Goal: Navigation & Orientation: Find specific page/section

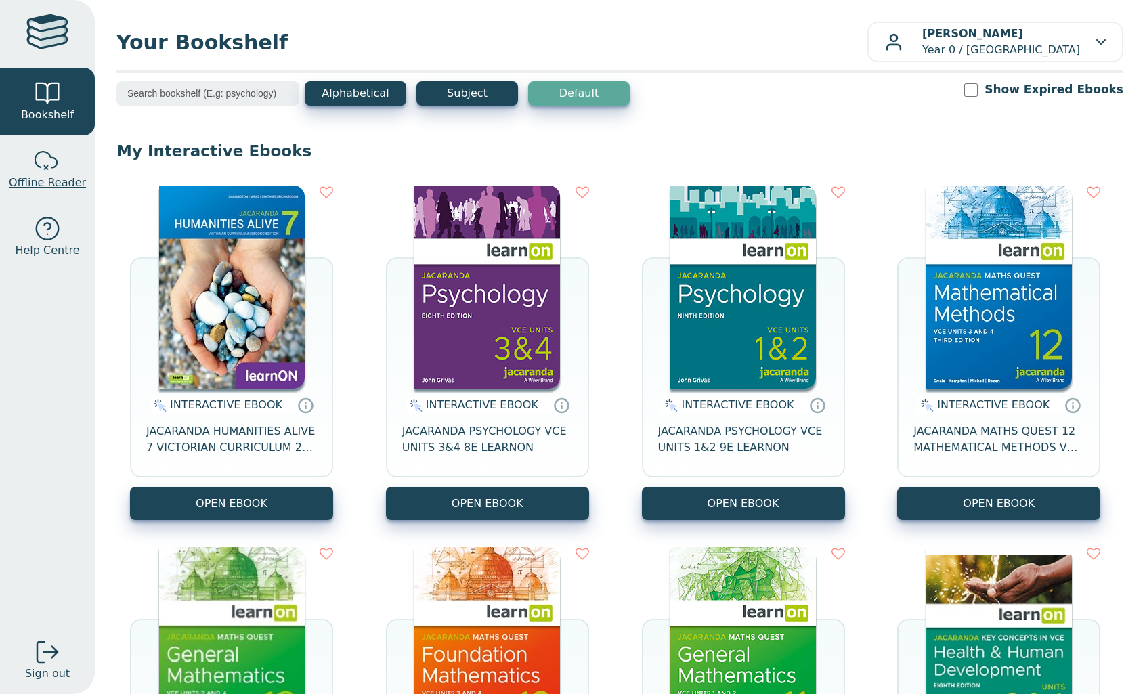
click at [51, 175] on span "Offline Reader" at bounding box center [47, 183] width 77 height 16
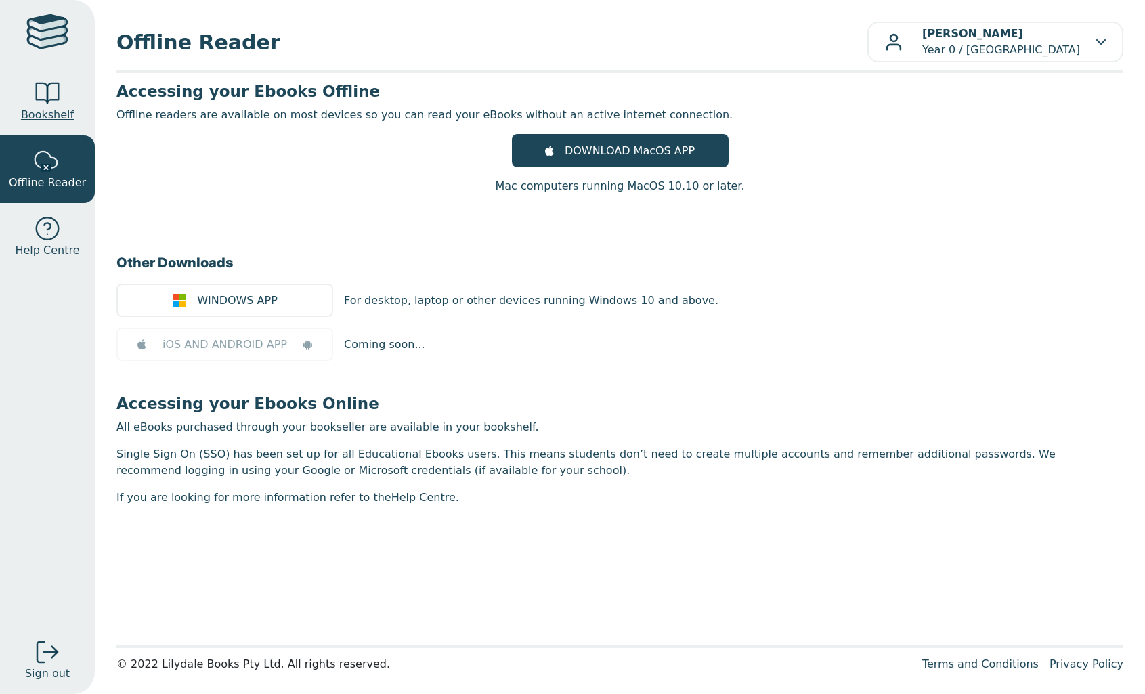
click at [51, 95] on div at bounding box center [47, 93] width 27 height 27
click at [49, 33] on div at bounding box center [47, 33] width 42 height 39
click at [52, 28] on div at bounding box center [47, 33] width 42 height 39
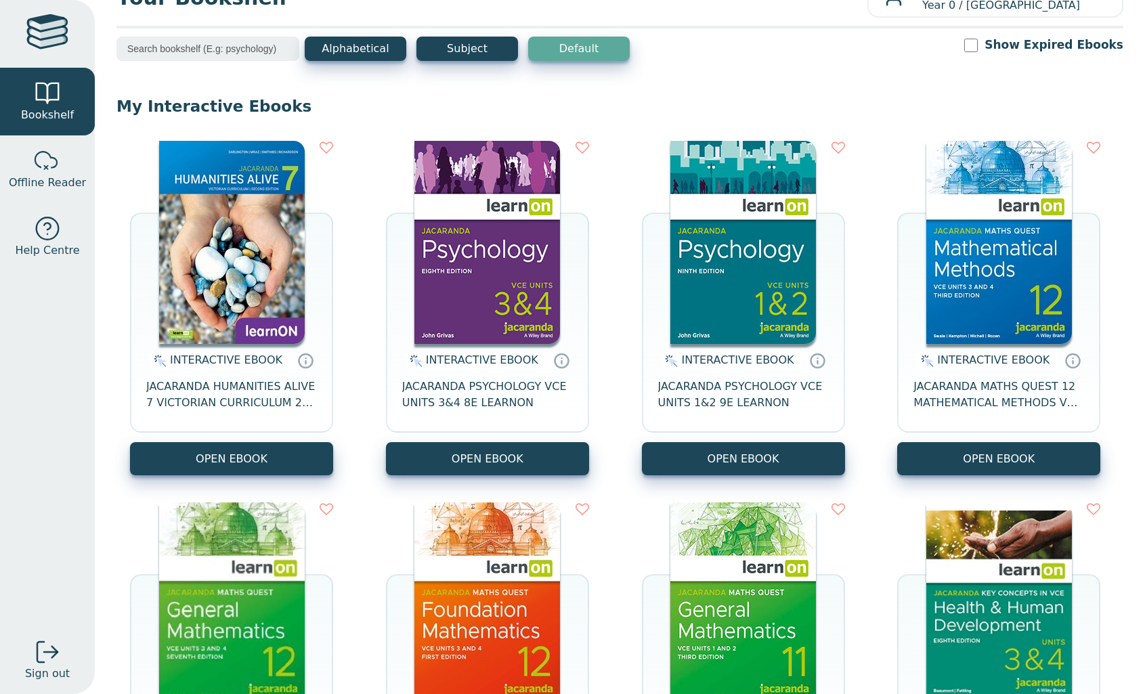
scroll to position [69, 0]
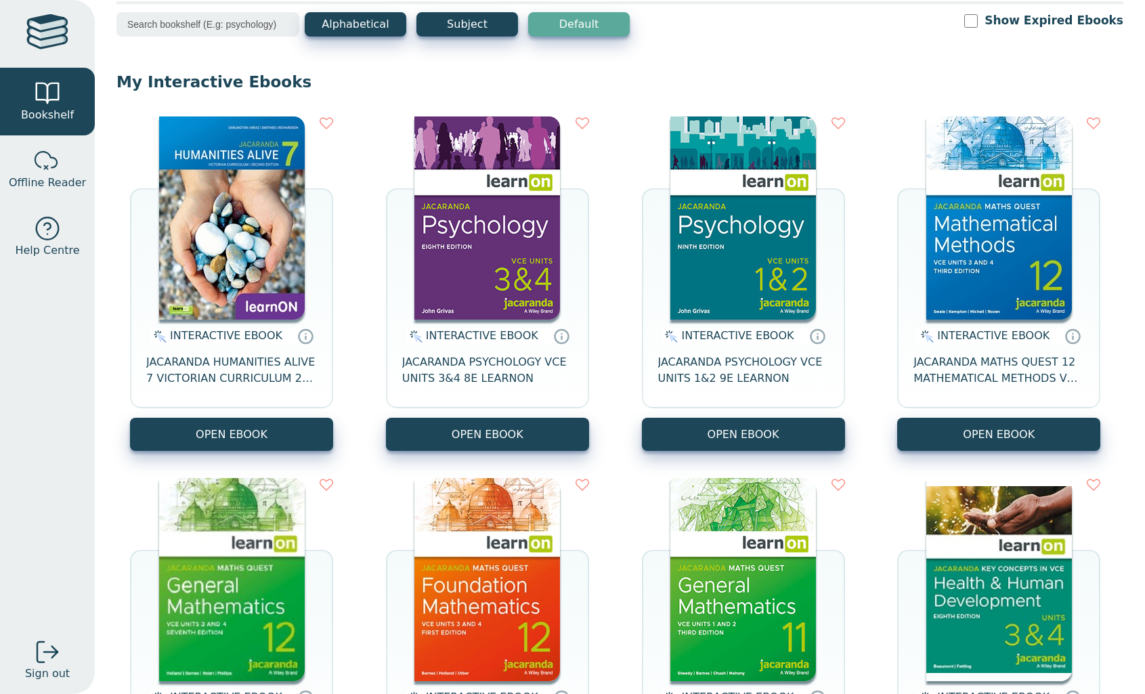
click at [247, 28] on input "search" at bounding box center [207, 24] width 183 height 24
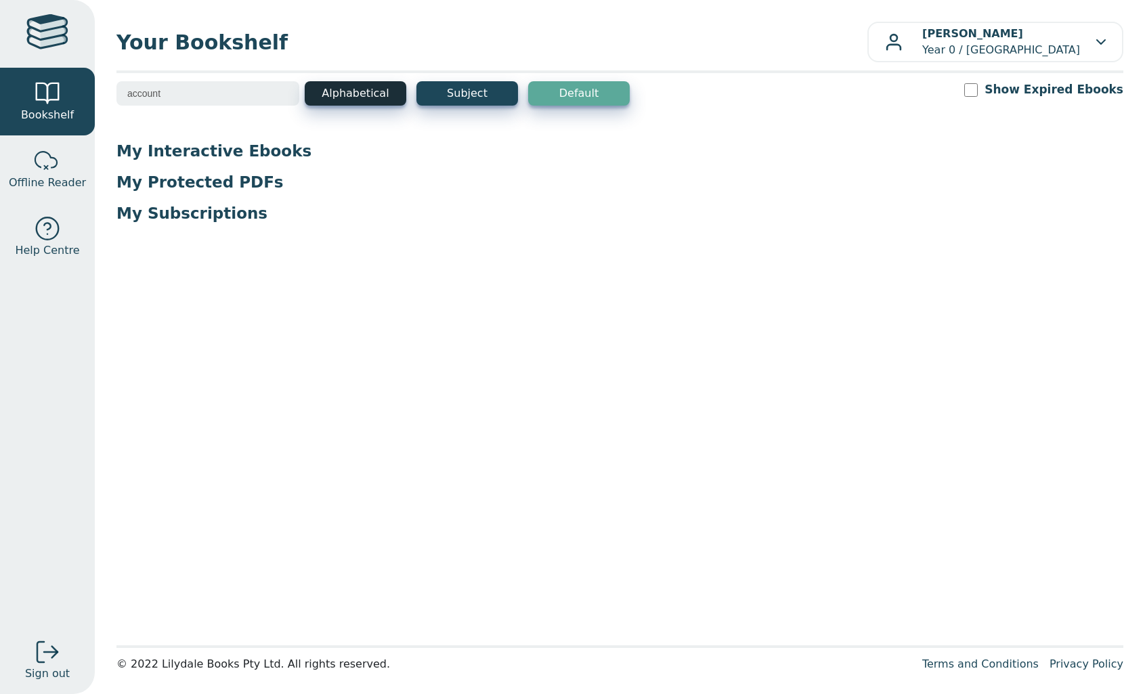
type input "account"
click at [352, 95] on button "Alphabetical" at bounding box center [356, 93] width 102 height 24
click at [477, 89] on button "Subject" at bounding box center [467, 93] width 102 height 24
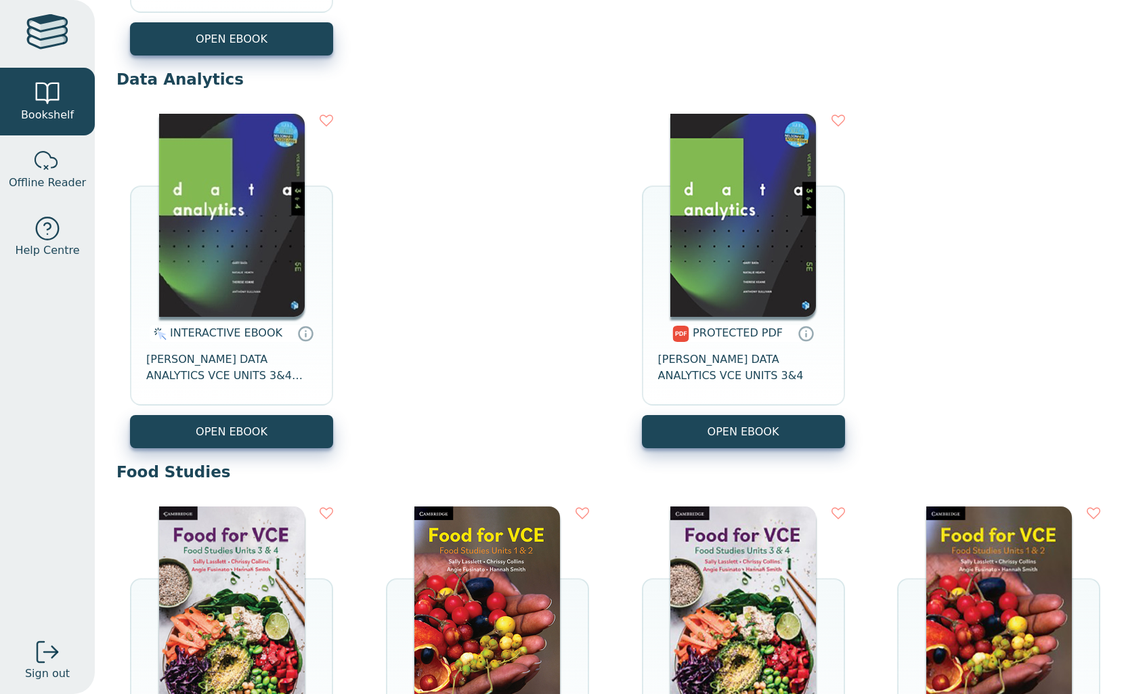
scroll to position [2369, 0]
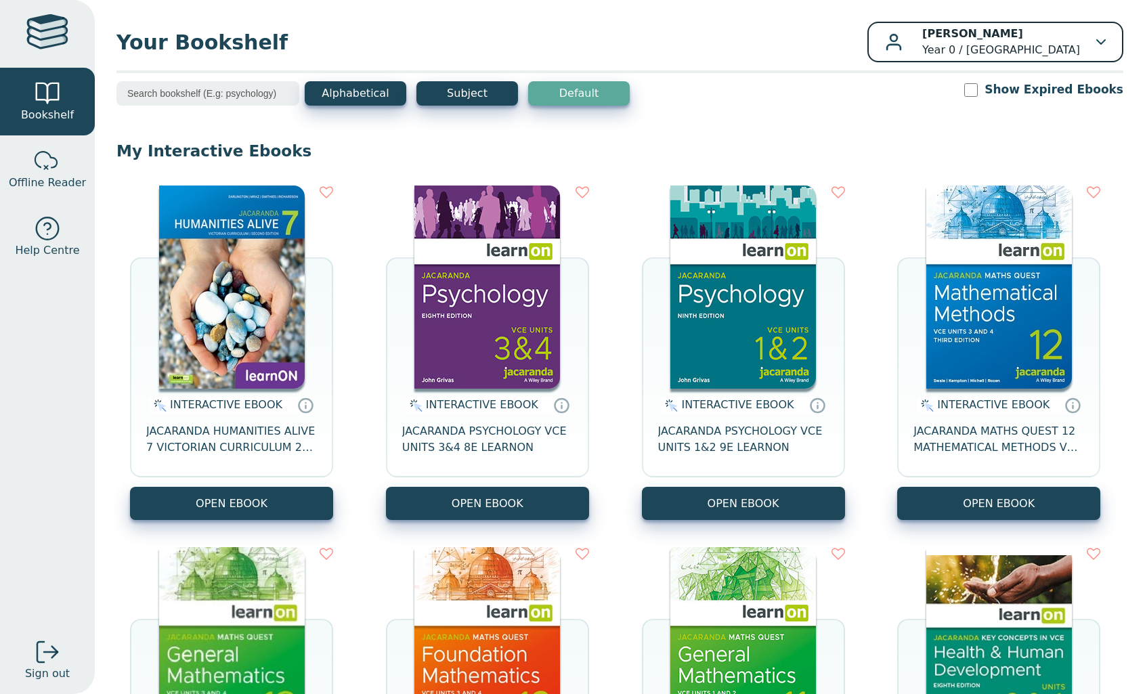
click at [1097, 37] on div "[PERSON_NAME] Year 0 / [GEOGRAPHIC_DATA]" at bounding box center [995, 42] width 221 height 32
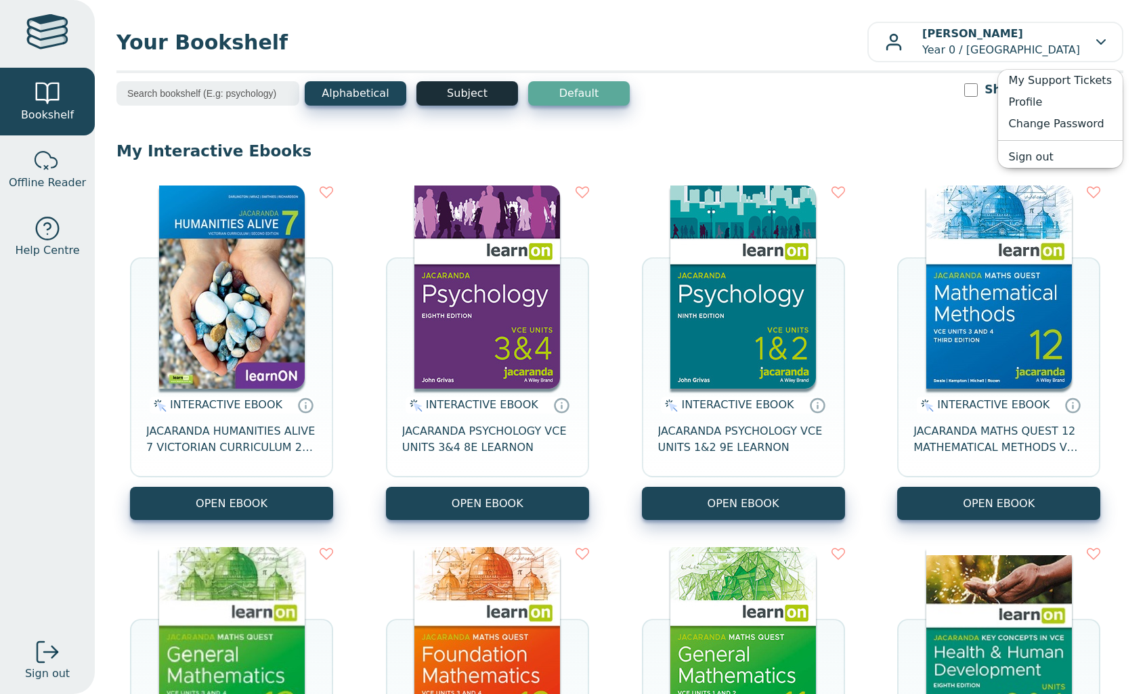
click at [453, 91] on button "Subject" at bounding box center [467, 93] width 102 height 24
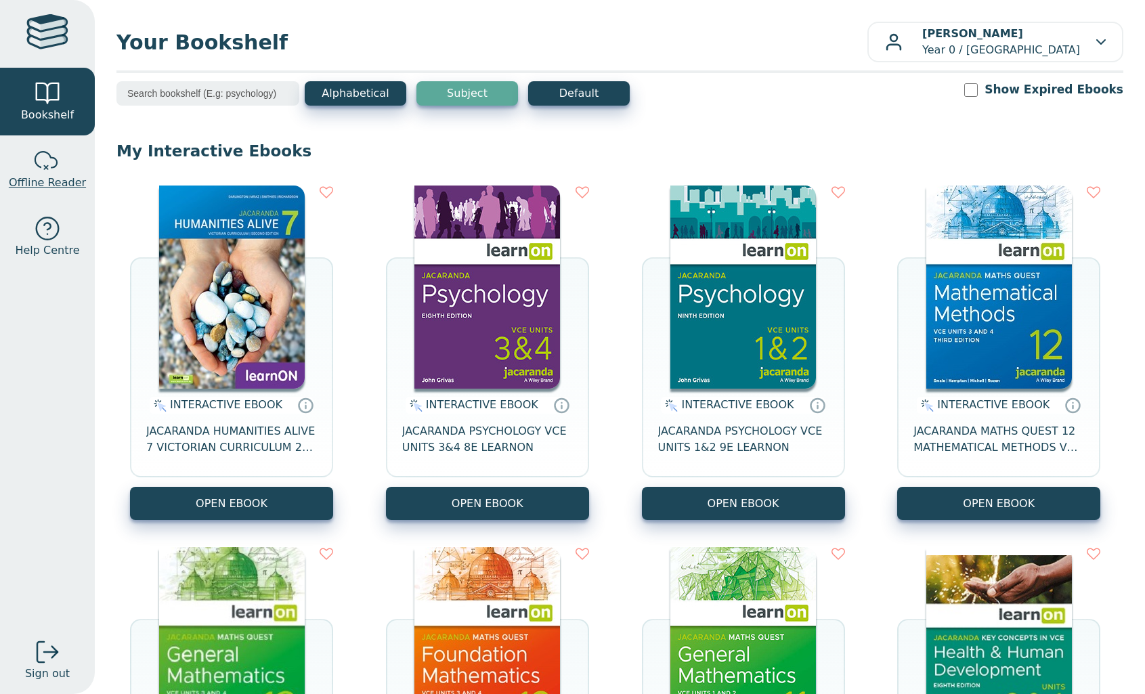
click at [54, 172] on div at bounding box center [47, 161] width 27 height 27
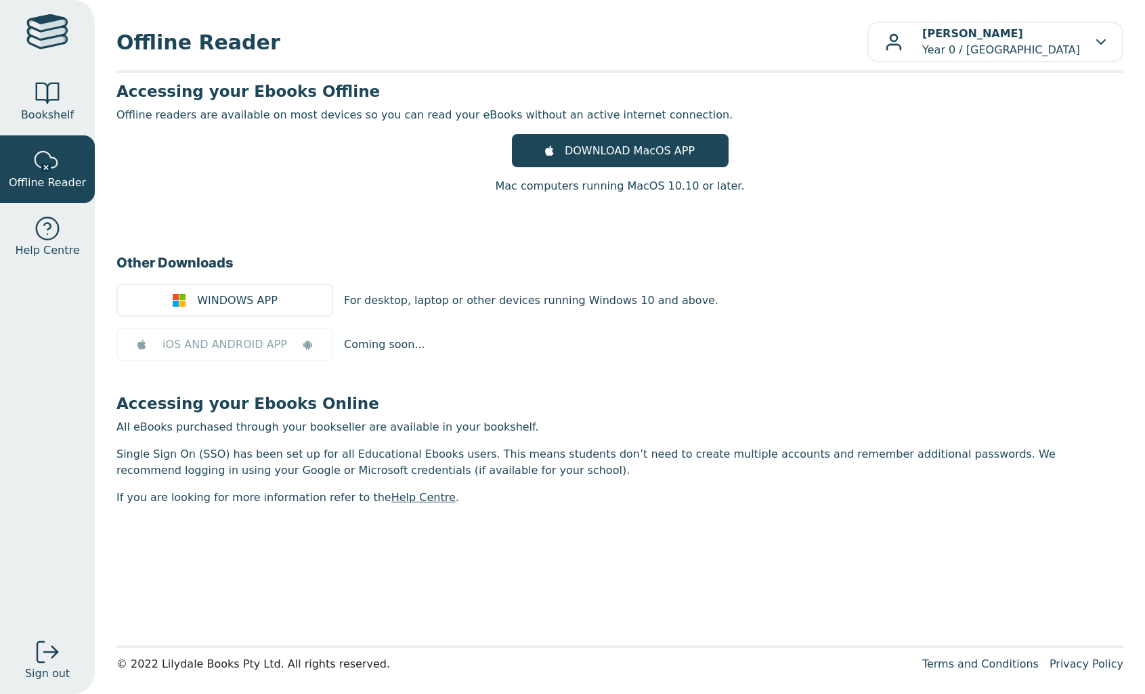
click at [727, 60] on header "Offline Reader Katherine BOUNDY Year 0 / Diamond Valley College My Support Tick…" at bounding box center [619, 42] width 1007 height 41
click at [53, 30] on div at bounding box center [47, 33] width 42 height 39
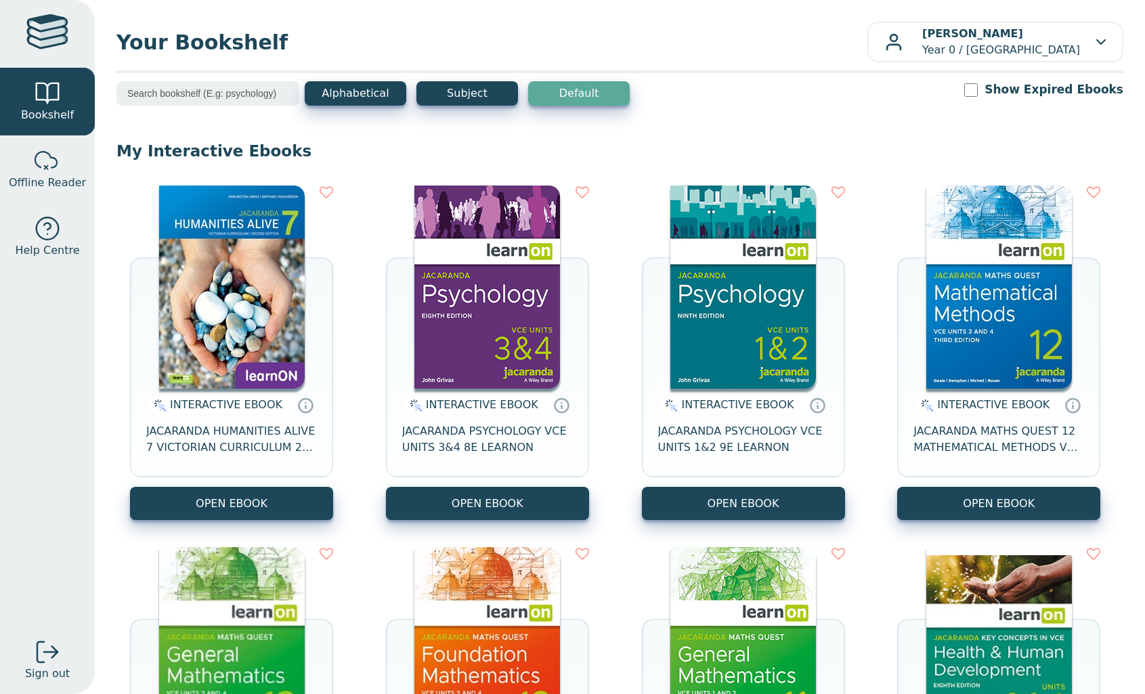
click at [48, 24] on div at bounding box center [47, 33] width 42 height 39
click at [47, 177] on span "Offline Reader" at bounding box center [47, 183] width 77 height 16
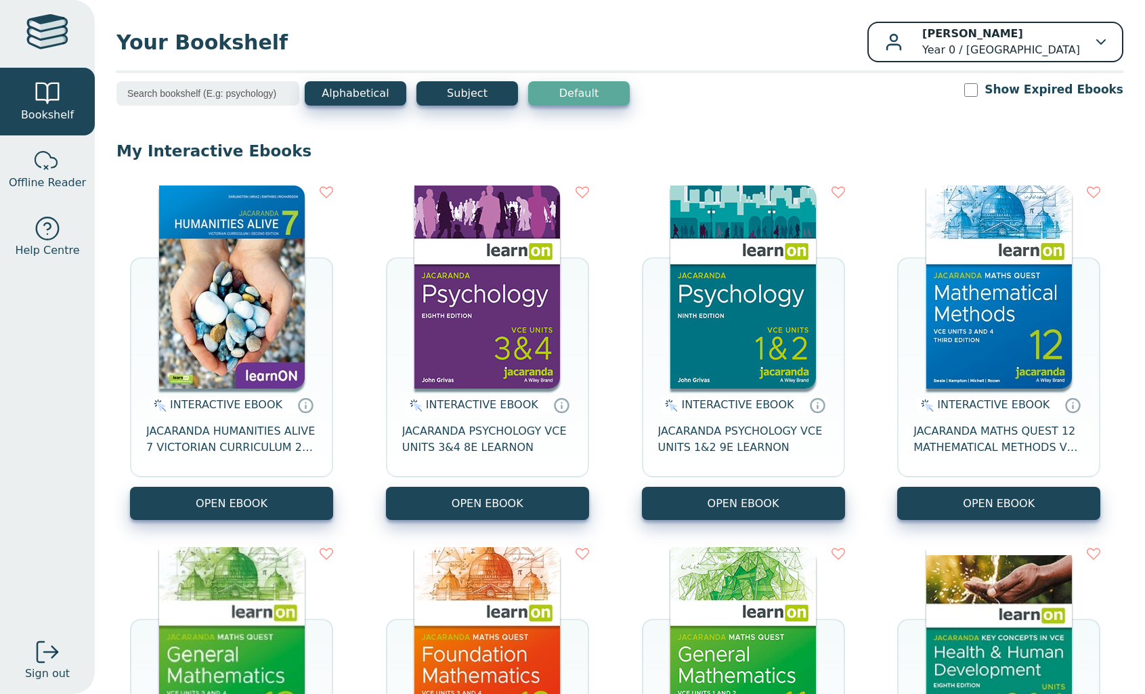
click at [1078, 40] on p "[PERSON_NAME] Year 0 / [GEOGRAPHIC_DATA]" at bounding box center [1001, 42] width 158 height 32
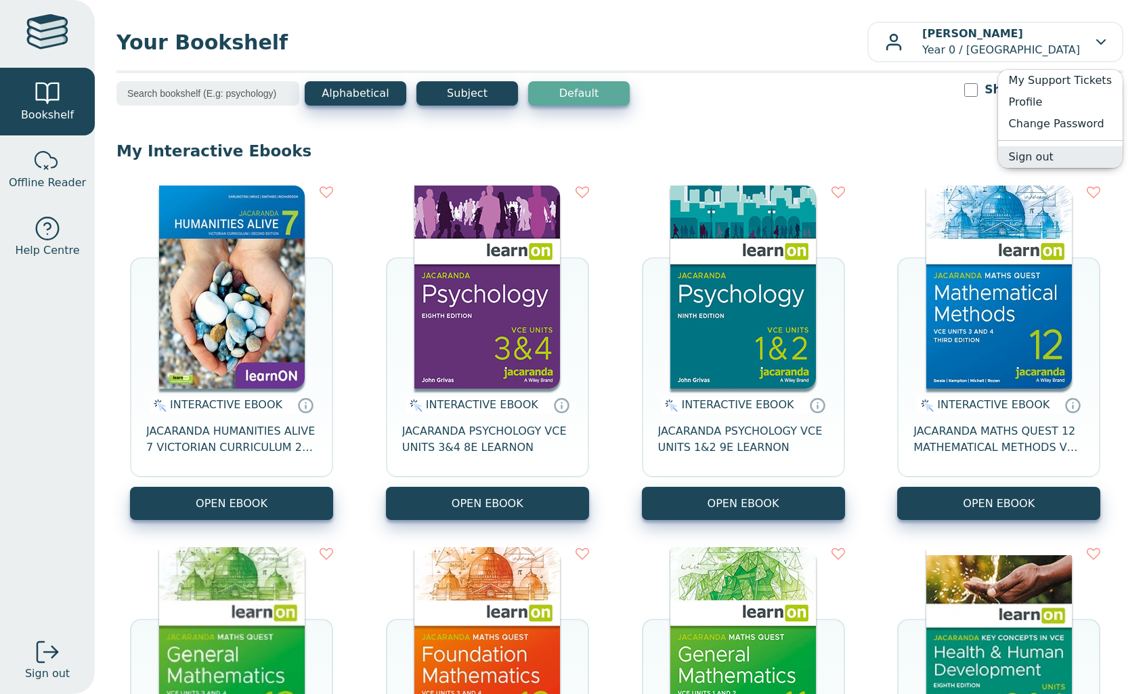
click at [1040, 161] on link "Sign out" at bounding box center [1060, 157] width 125 height 22
